Goal: Complete application form

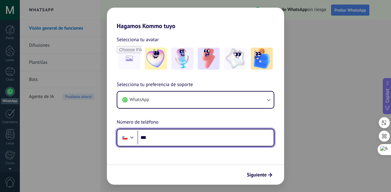
click at [189, 138] on input "***" at bounding box center [206, 138] width 136 height 14
type input "**********"
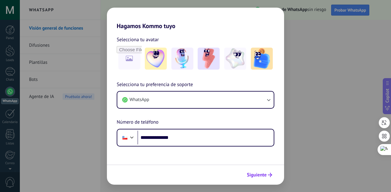
click at [256, 173] on span "Siguiente" at bounding box center [257, 175] width 20 height 4
